Goal: Use online tool/utility: Utilize a website feature to perform a specific function

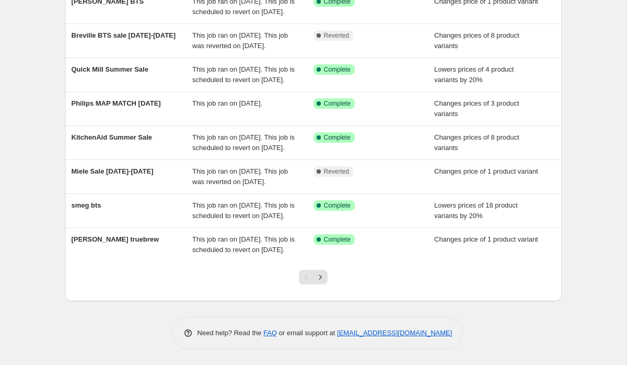
scroll to position [260, 0]
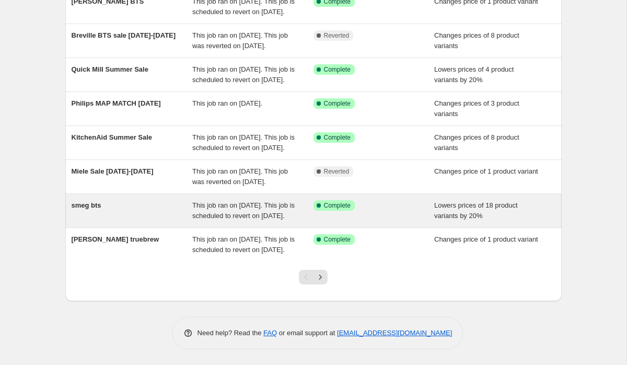
click at [117, 200] on div "smeg bts" at bounding box center [132, 210] width 121 height 21
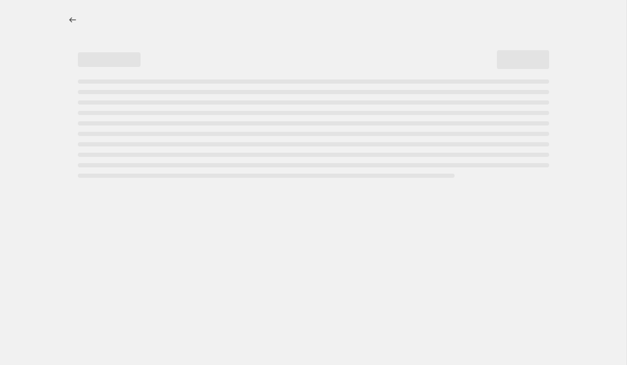
select select "percentage"
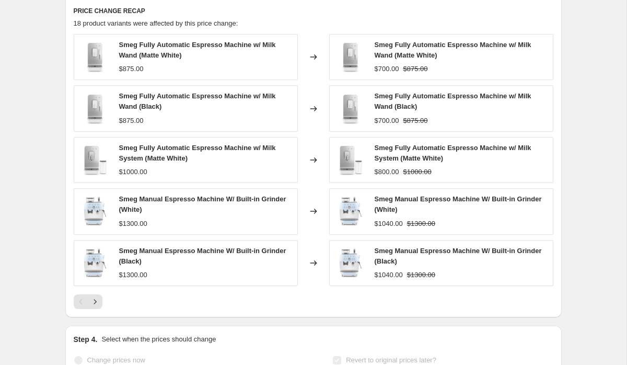
scroll to position [932, 0]
